Goal: Information Seeking & Learning: Learn about a topic

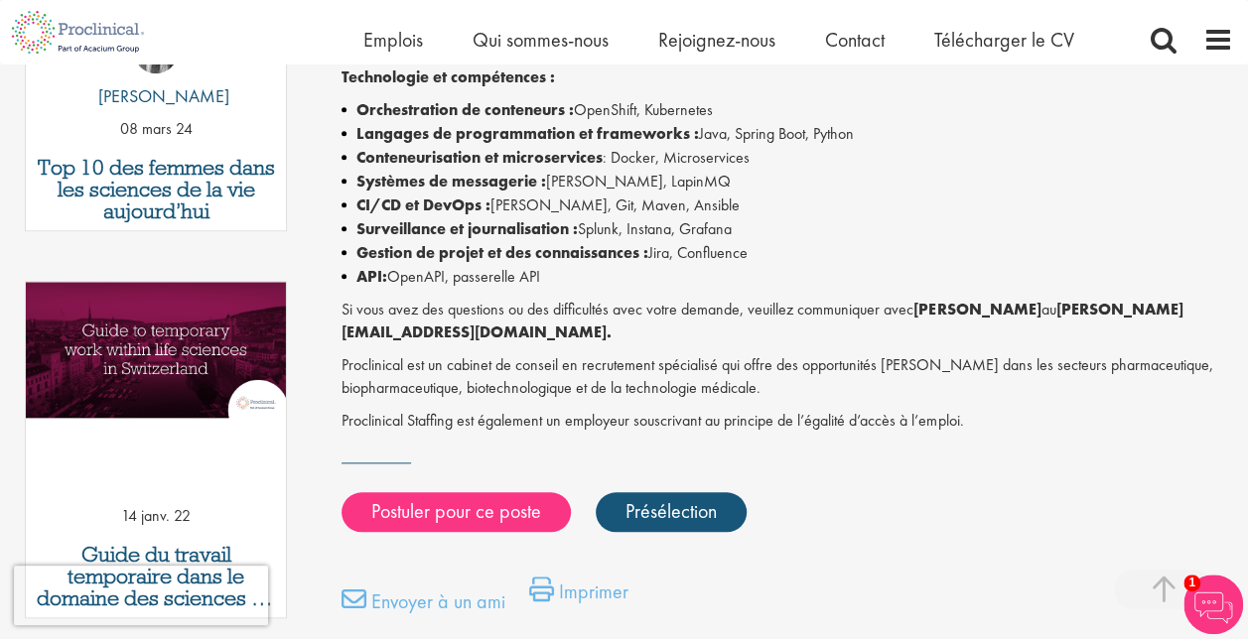
scroll to position [856, 0]
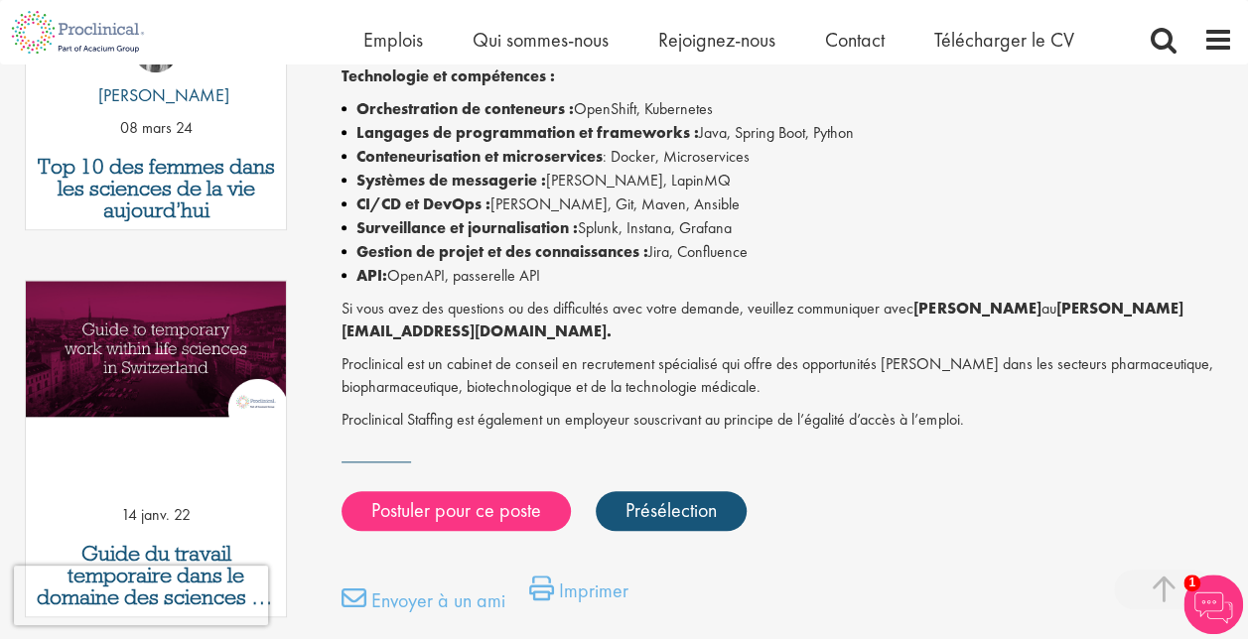
click at [320, 212] on div "Ingénieur DevOps Salaire: Très compétitif Type d’emploi : Actuel Emplacement: […" at bounding box center [780, 35] width 936 height 1337
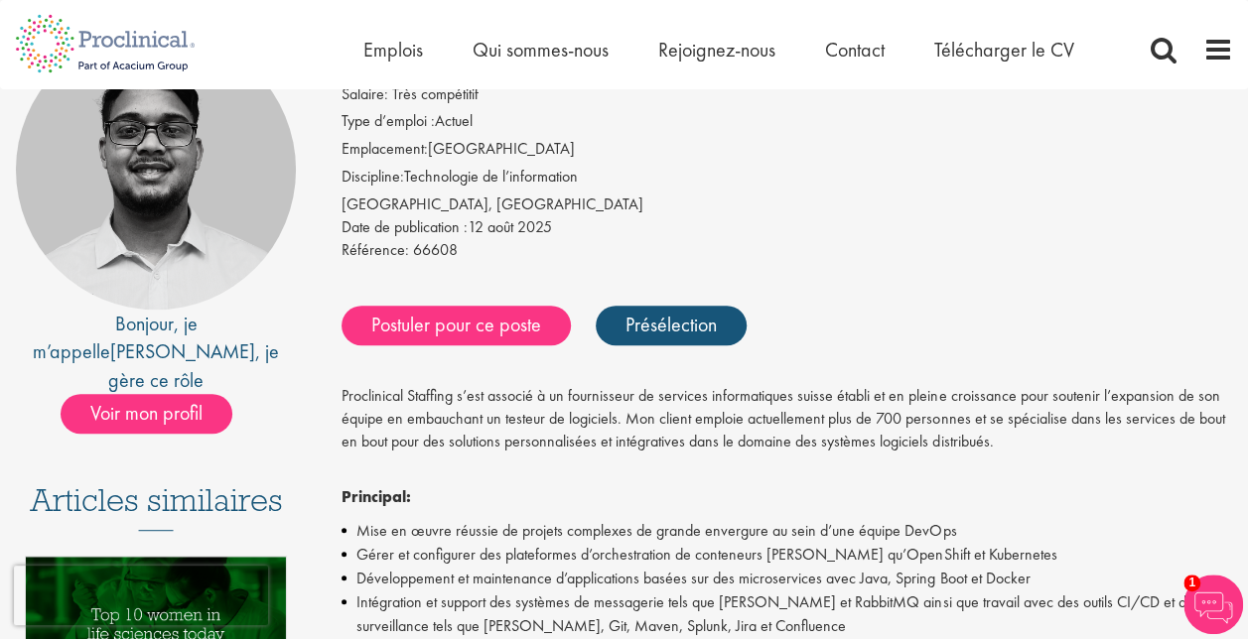
scroll to position [0, 0]
